Goal: Navigation & Orientation: Locate item on page

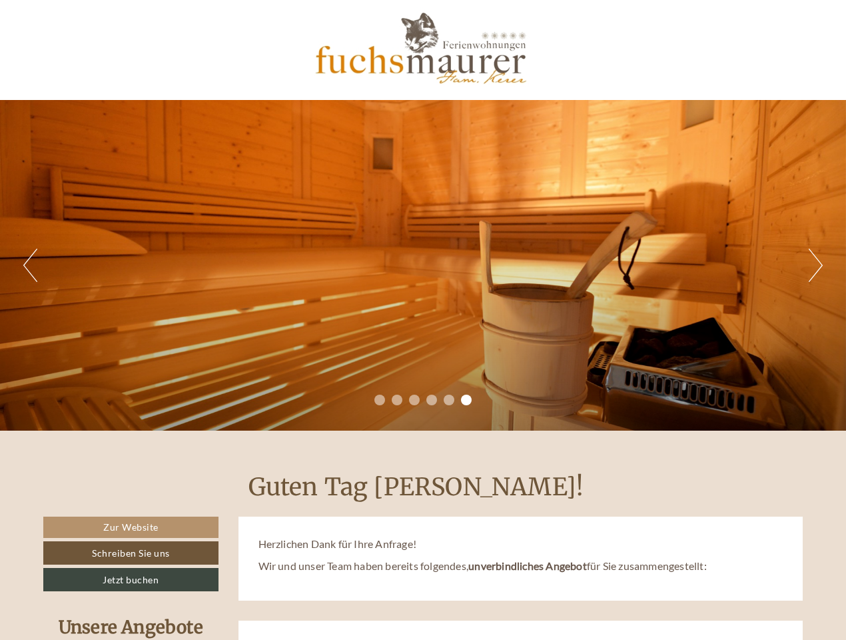
click at [423, 320] on div "Previous Next 1 2 3 4 5 6" at bounding box center [423, 265] width 846 height 331
click at [30, 265] on button "Previous" at bounding box center [30, 265] width 14 height 33
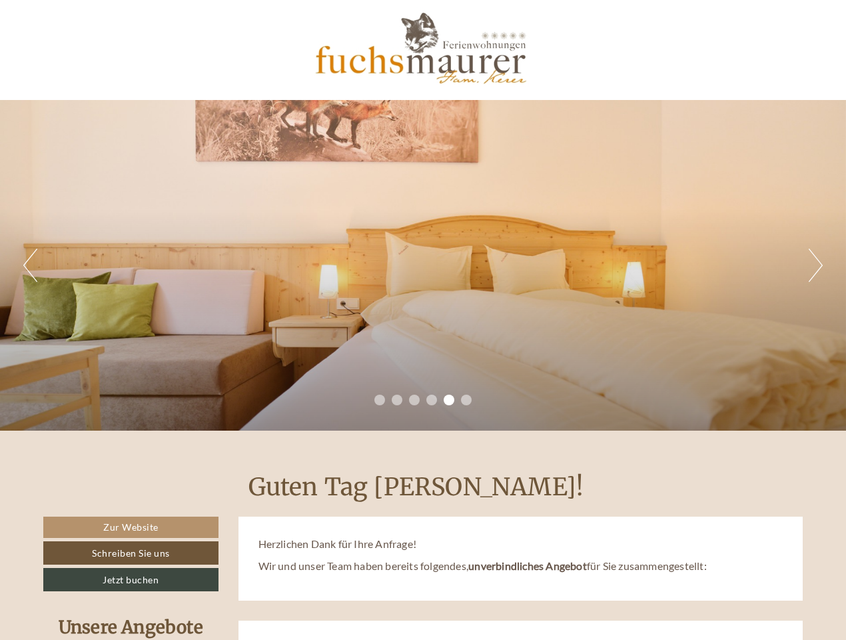
click at [423, 265] on div "Previous Next 1 2 3 4 5 6" at bounding box center [423, 265] width 846 height 331
click at [816, 265] on button "Next" at bounding box center [816, 265] width 14 height 33
click at [380, 400] on li "1" at bounding box center [379, 399] width 11 height 11
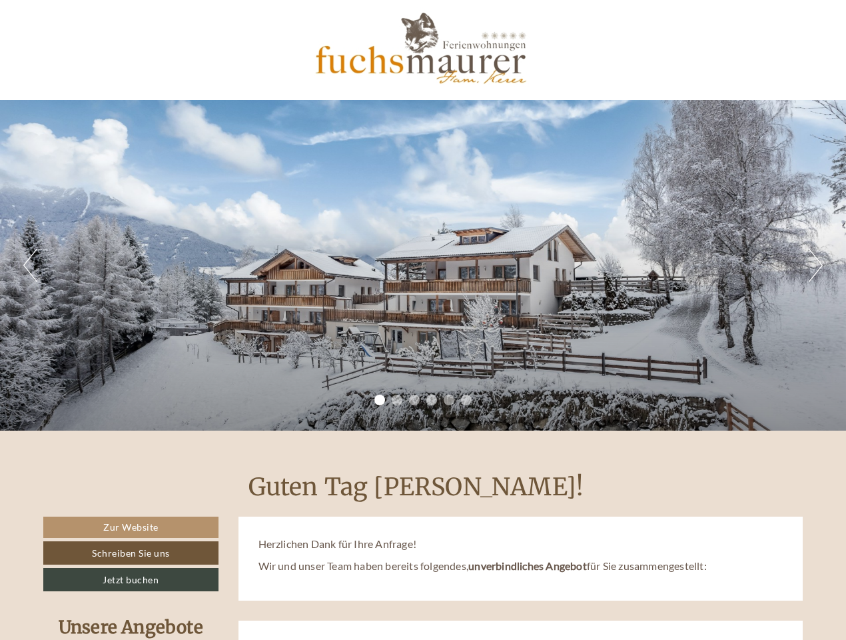
click at [397, 400] on li "2" at bounding box center [397, 399] width 11 height 11
click at [414, 400] on li "3" at bounding box center [414, 399] width 11 height 11
click at [432, 400] on li "4" at bounding box center [431, 399] width 11 height 11
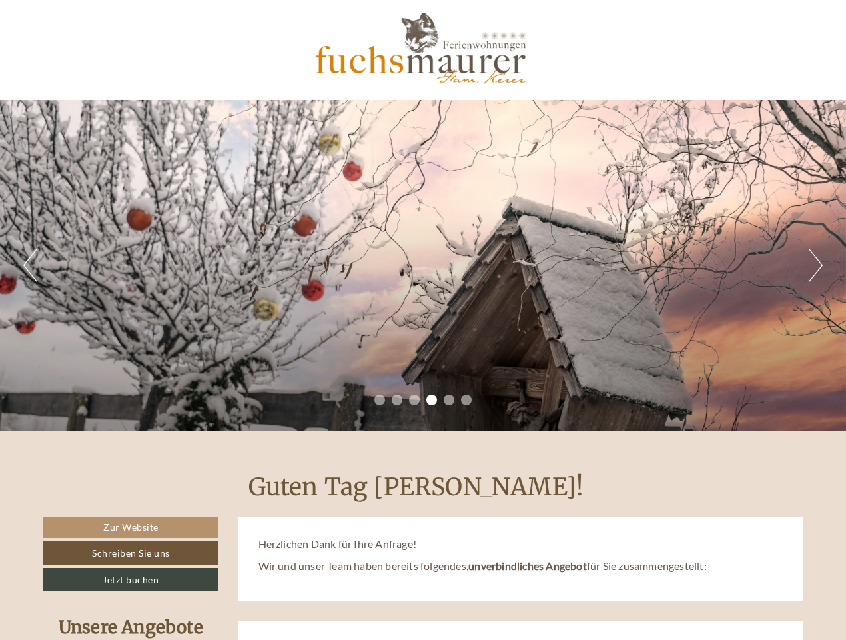
click at [449, 400] on li "5" at bounding box center [449, 399] width 11 height 11
click at [466, 400] on li "6" at bounding box center [466, 399] width 11 height 11
